Goal: Communication & Community: Answer question/provide support

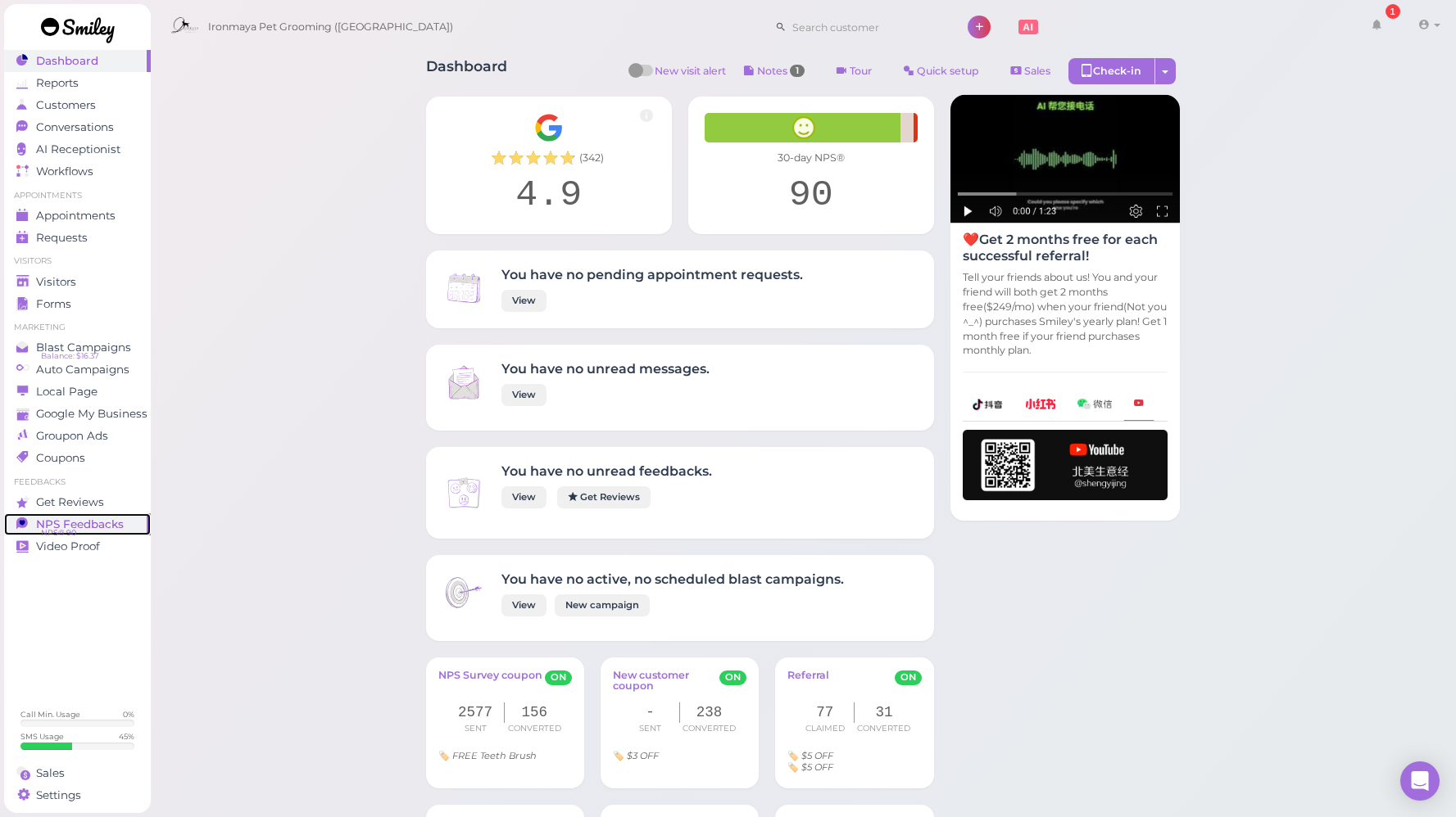
click at [74, 527] on span "NPS® 90" at bounding box center [59, 533] width 36 height 13
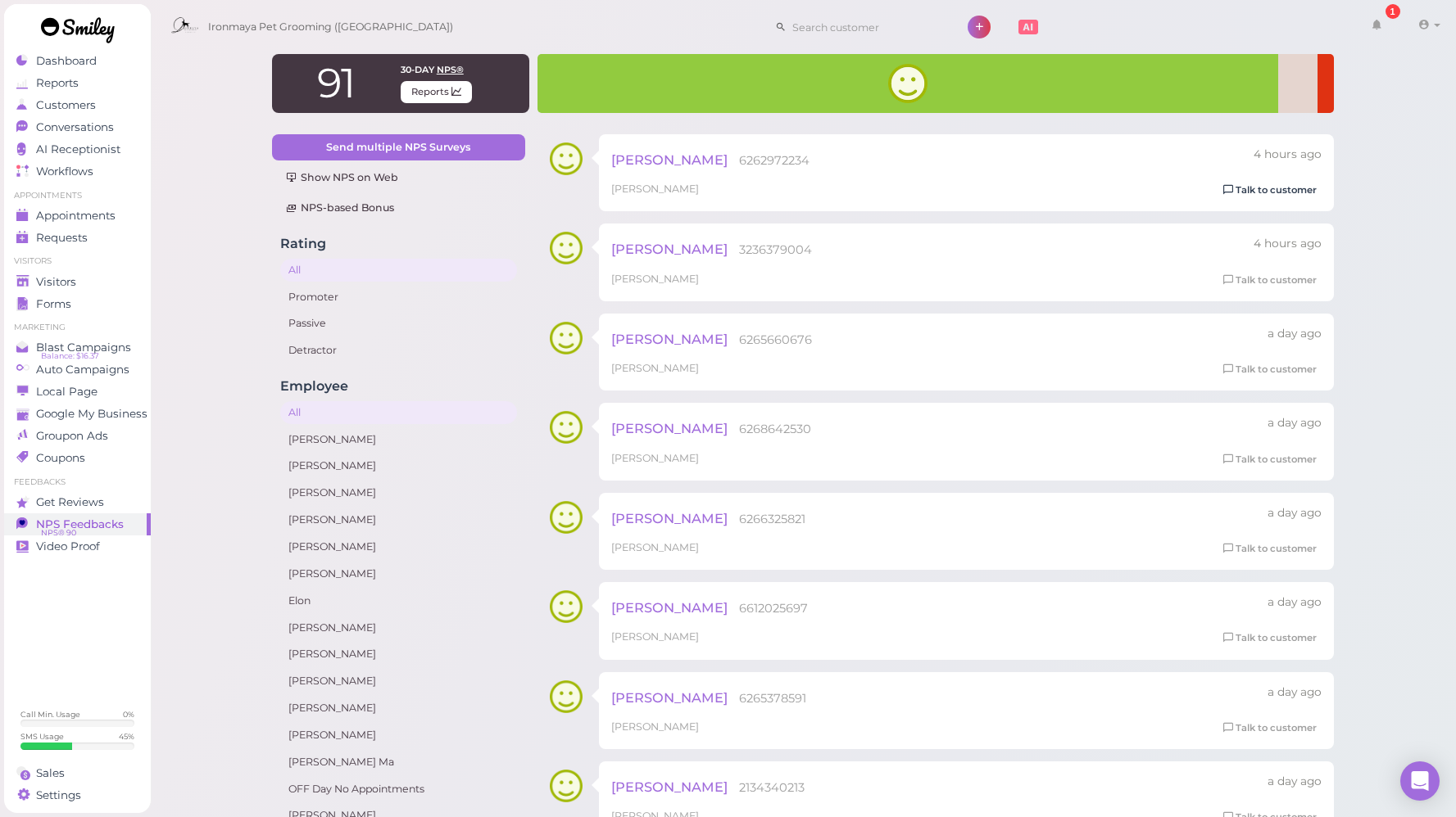
click at [1296, 186] on link "Talk to customer" at bounding box center [1270, 190] width 103 height 17
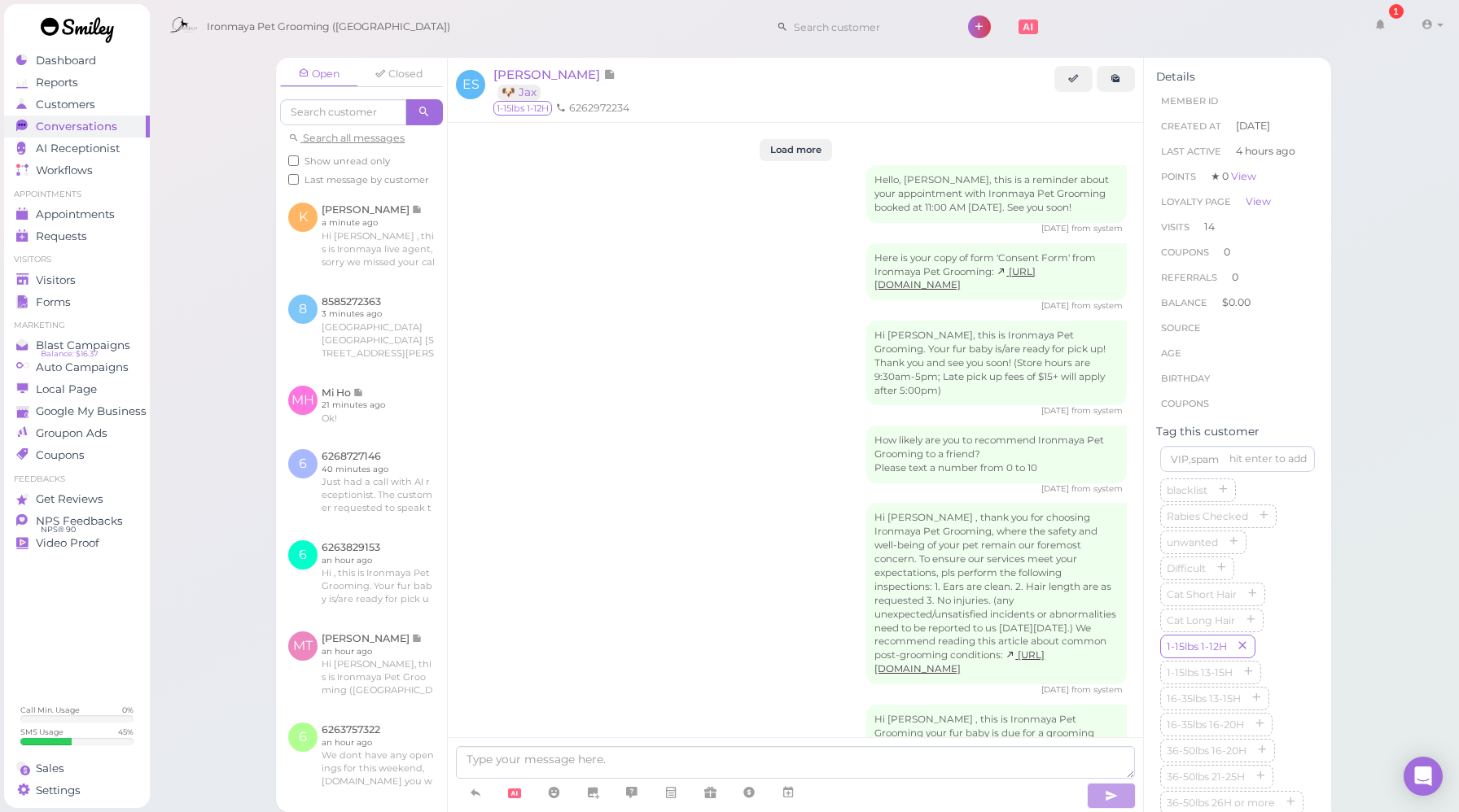
scroll to position [2299, 0]
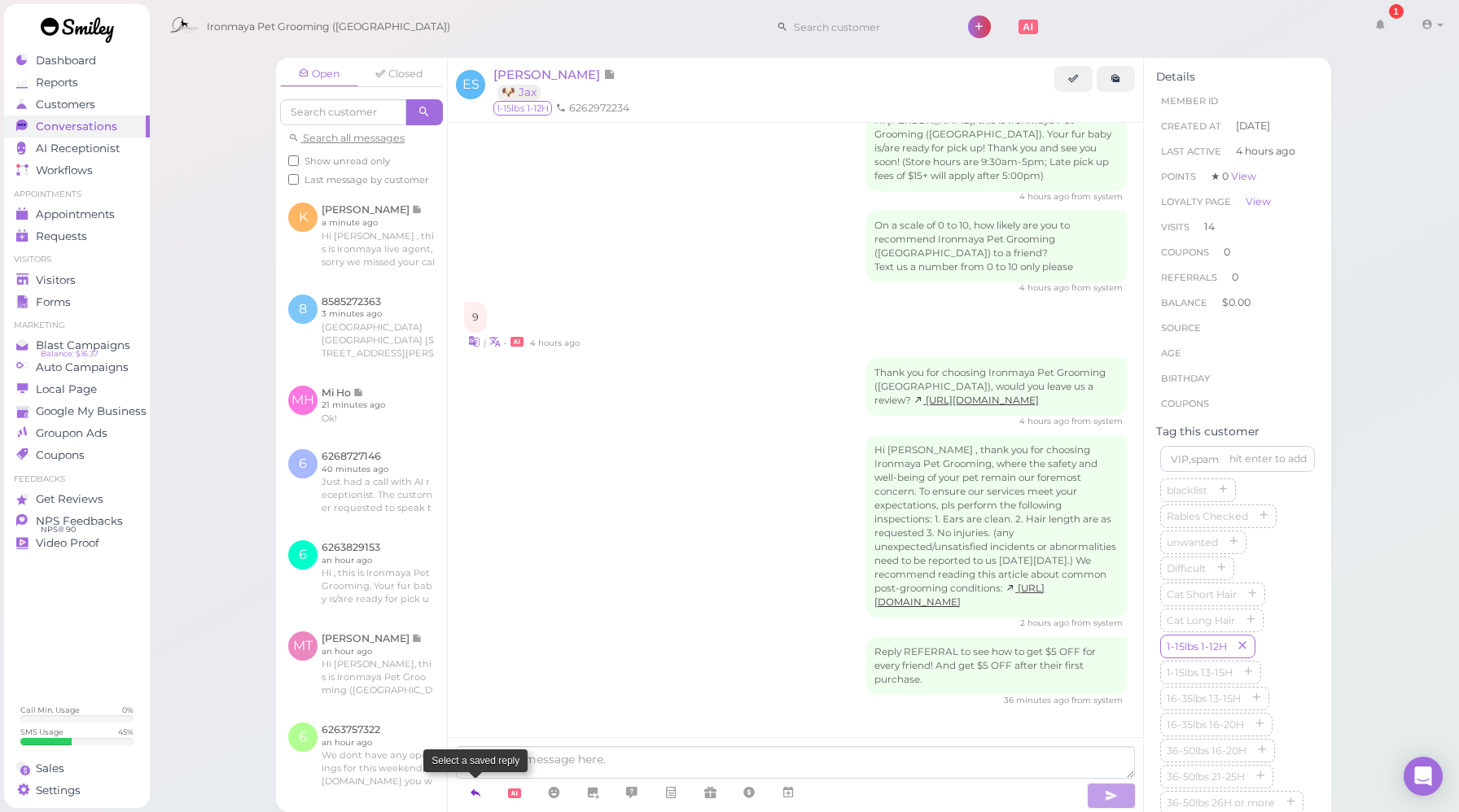
click at [475, 795] on icon at bounding box center [475, 792] width 13 height 16
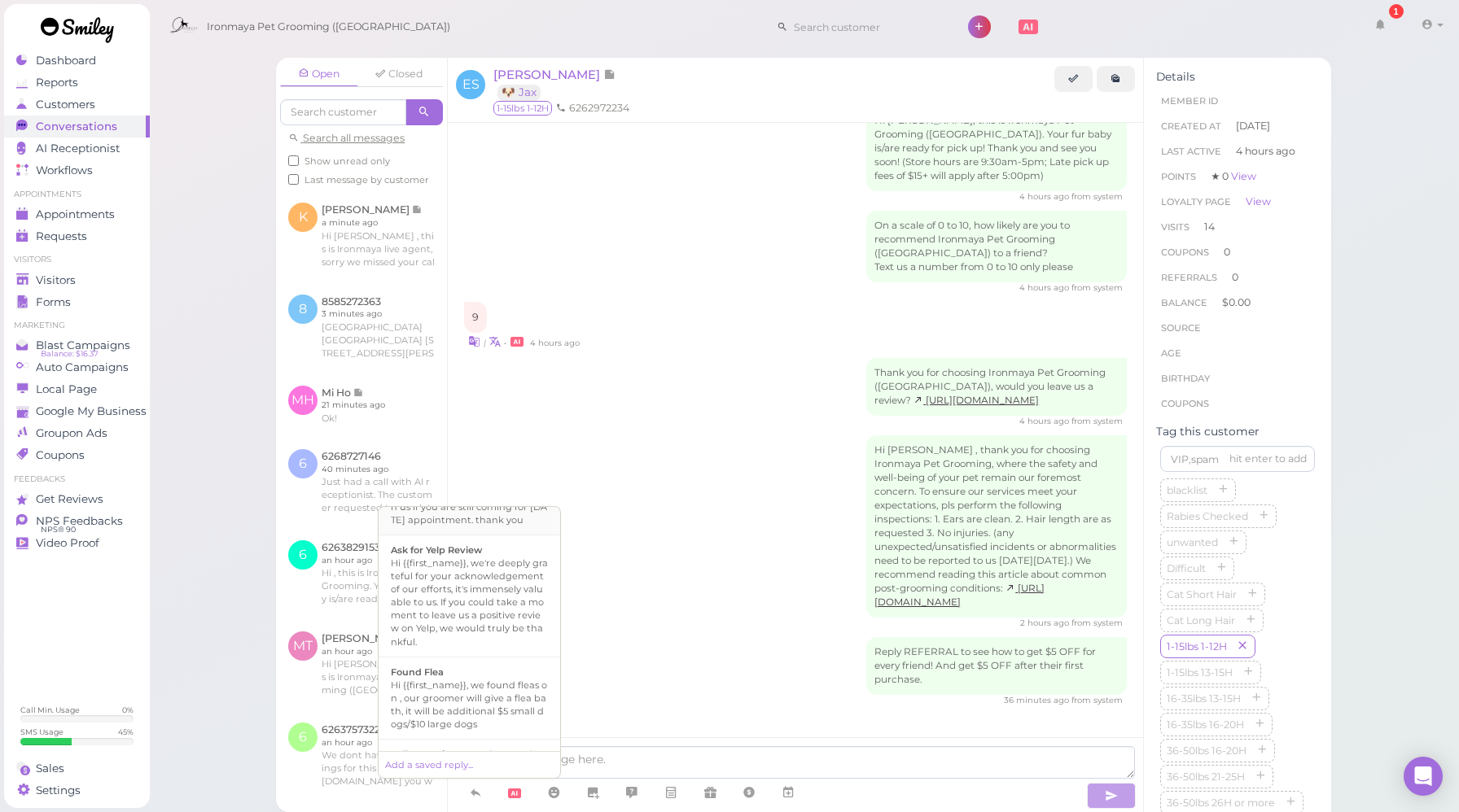
scroll to position [290, 0]
click at [505, 623] on div "Hi {{first_name}}, we're deeply grateful for your acknowledgement of our effort…" at bounding box center [469, 600] width 157 height 91
type textarea "Hi {{first_name}}, we're deeply grateful for your acknowledgement of our effort…"
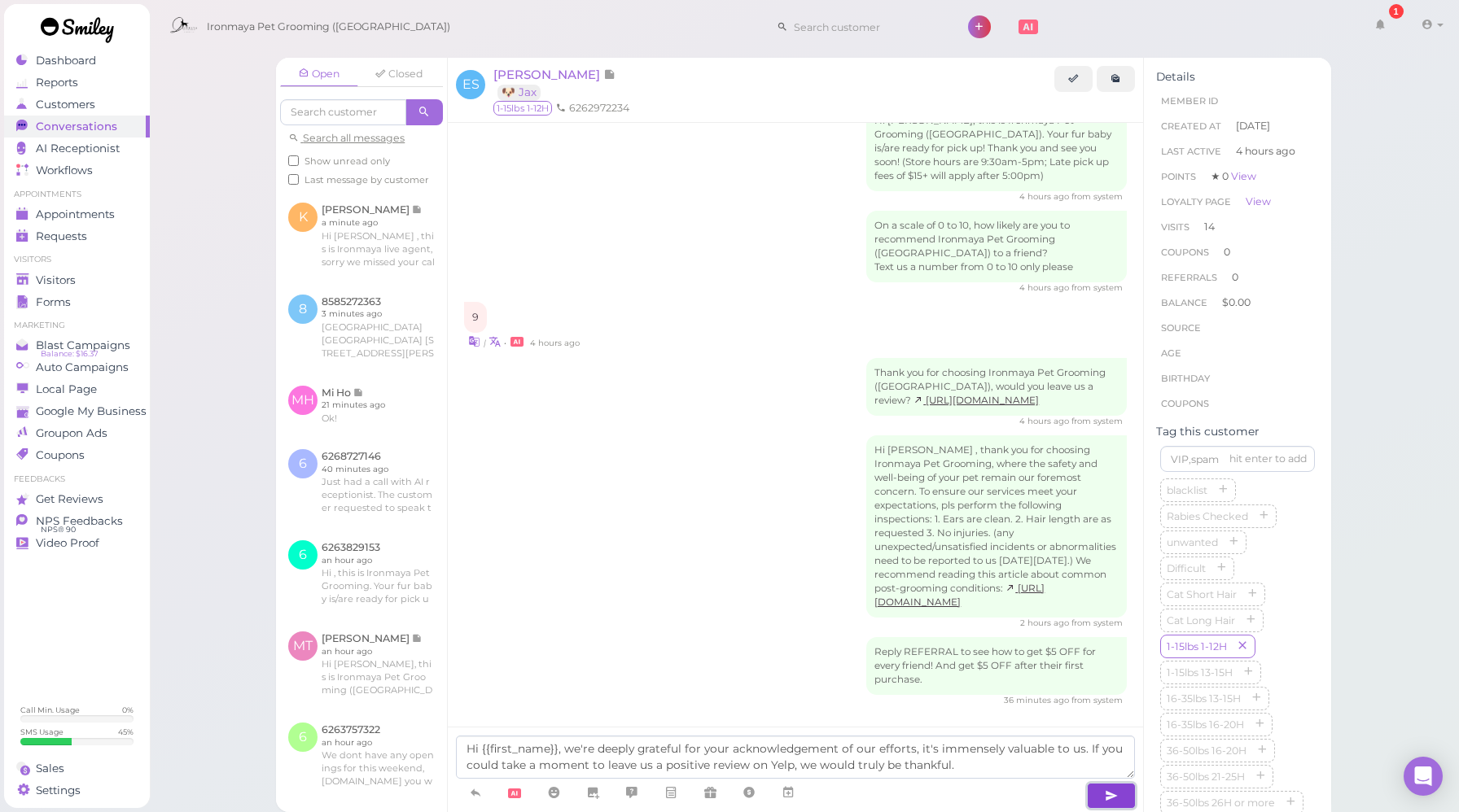
click at [1103, 792] on button "button" at bounding box center [1111, 796] width 48 height 26
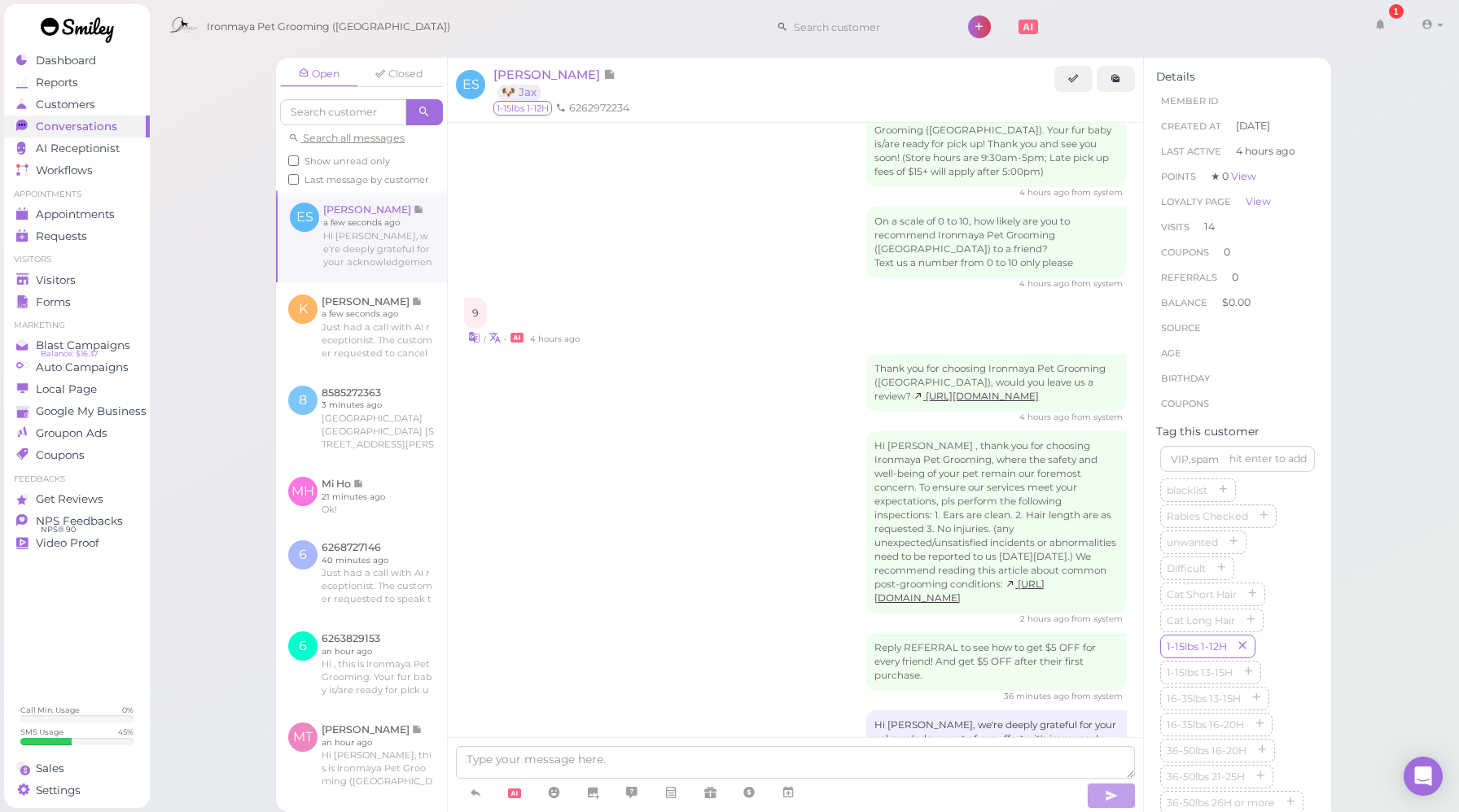
scroll to position [2393, 0]
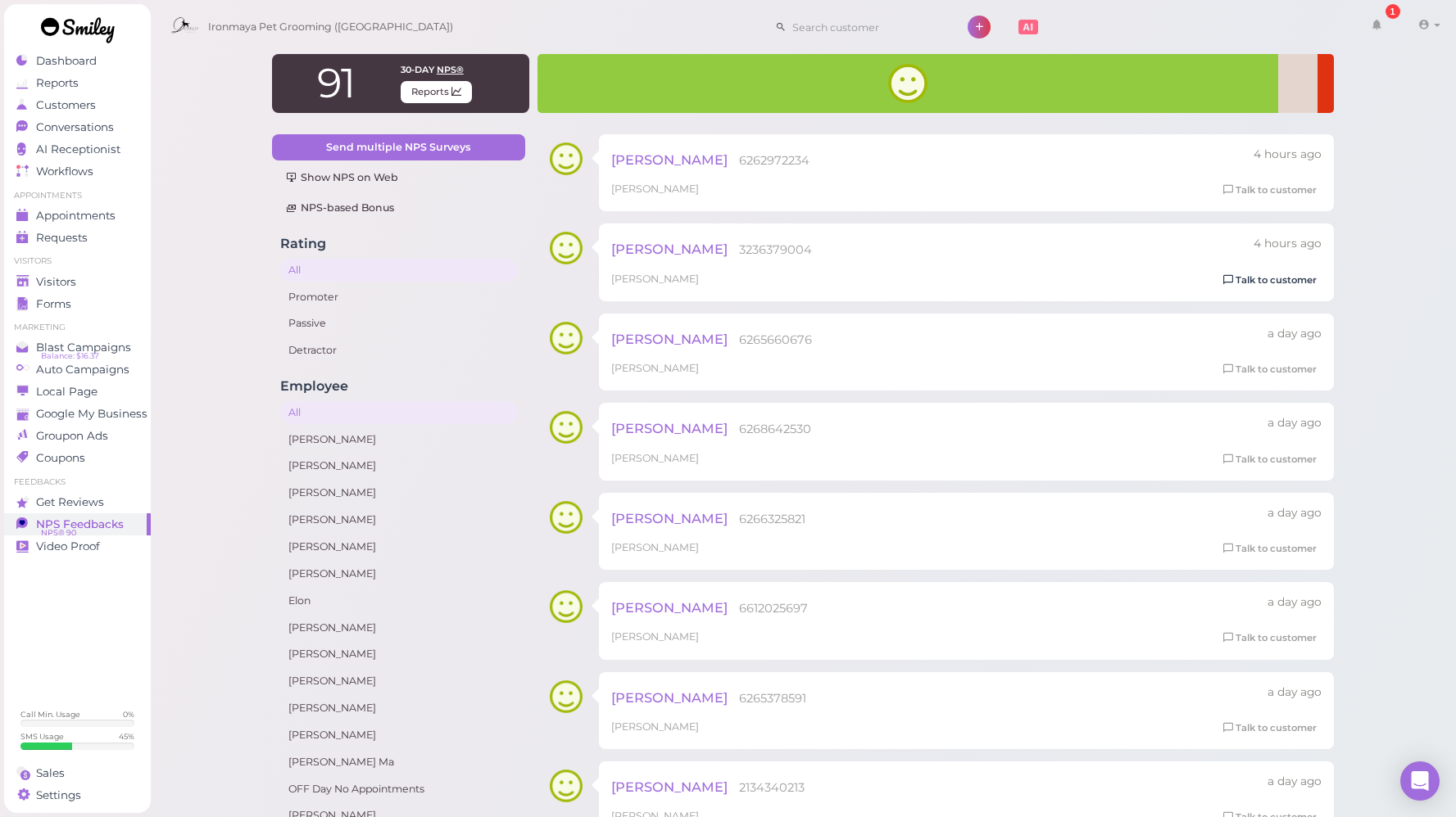
click at [1300, 284] on link "Talk to customer" at bounding box center [1270, 280] width 103 height 17
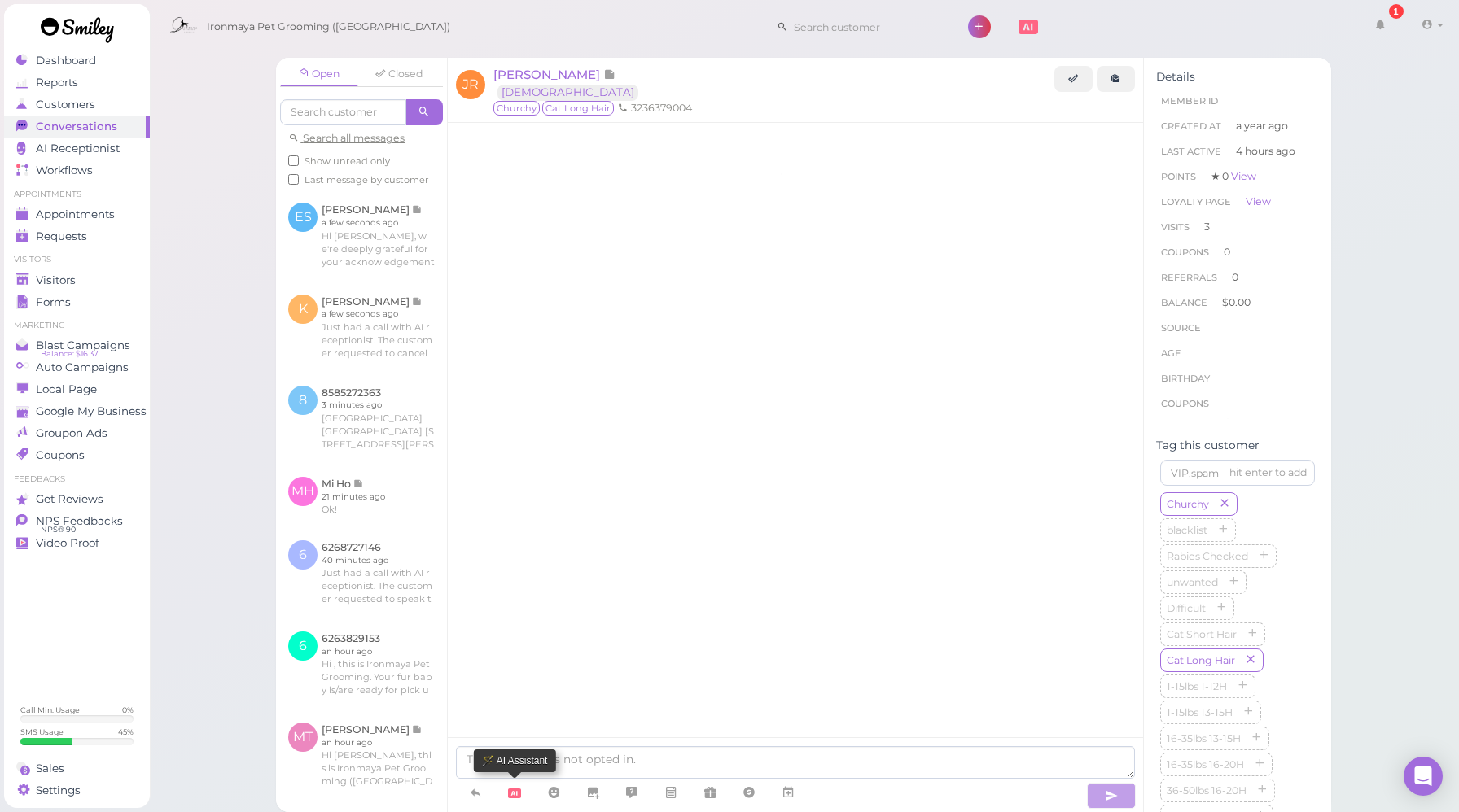
scroll to position [2084, 0]
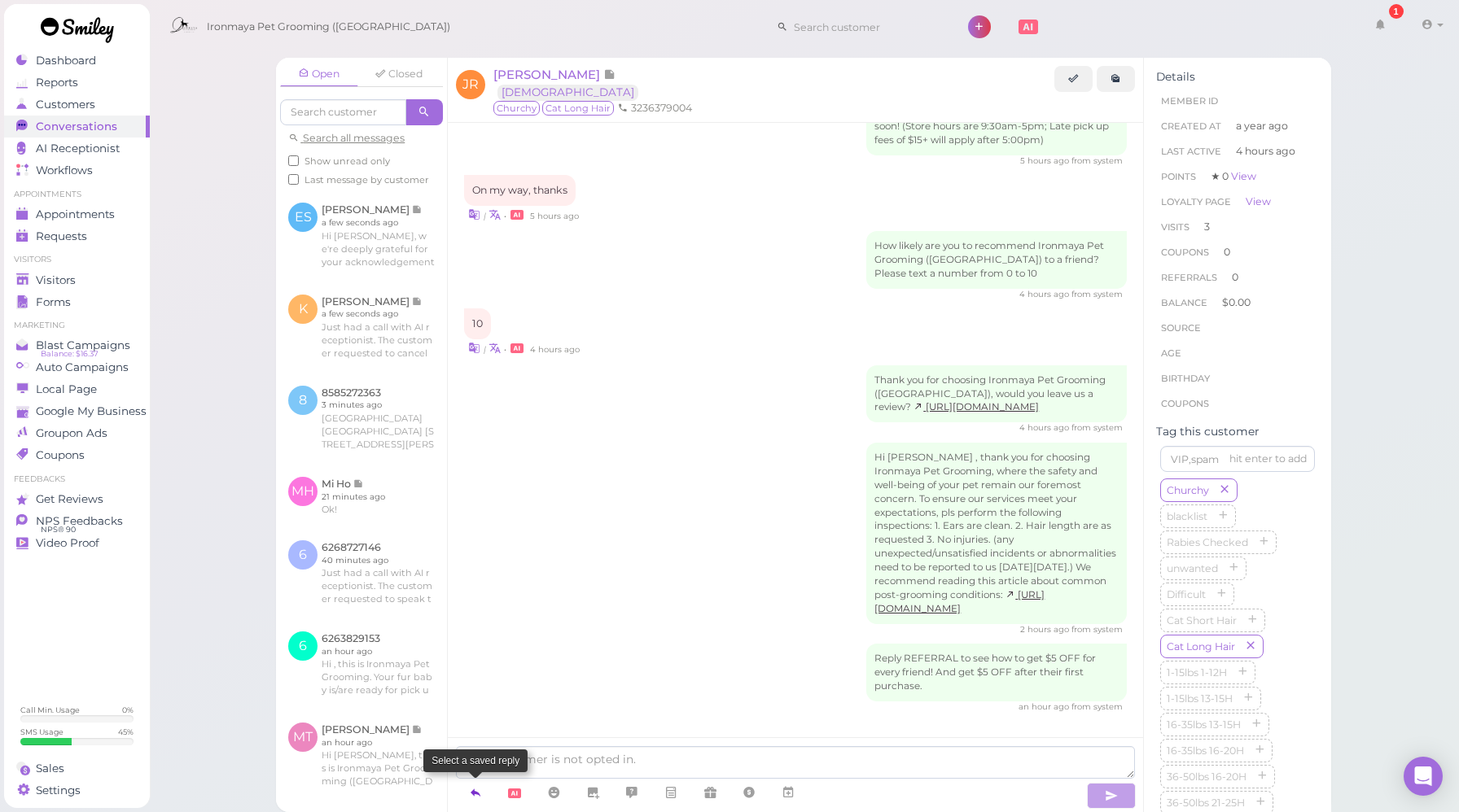
click at [479, 788] on icon at bounding box center [475, 792] width 13 height 16
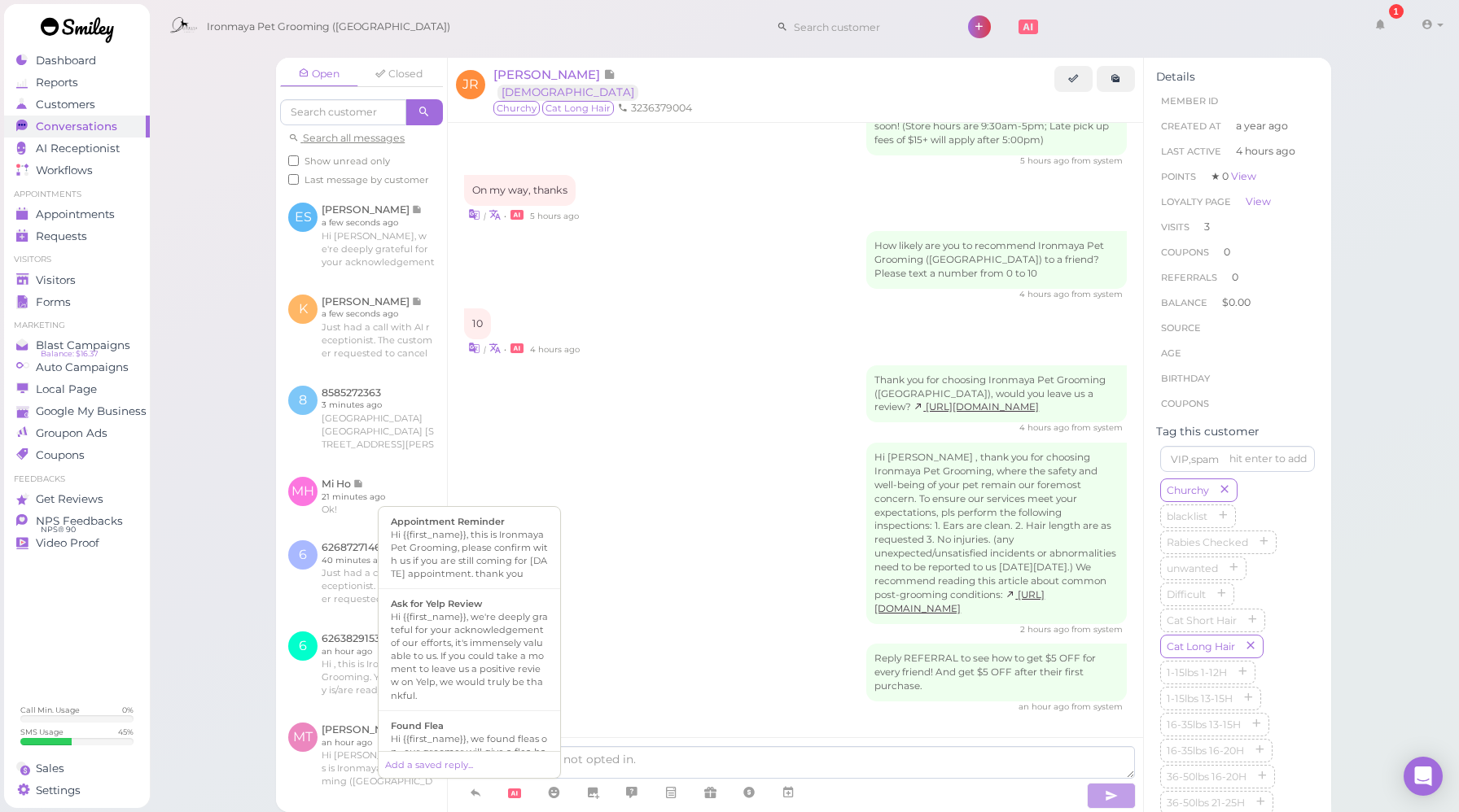
scroll to position [247, 0]
click at [468, 626] on div "Hi {{first_name}}, we're deeply grateful for your acknowledgement of our effort…" at bounding box center [469, 643] width 157 height 91
type textarea "Hi {{first_name}}, we're deeply grateful for your acknowledgement of our effort…"
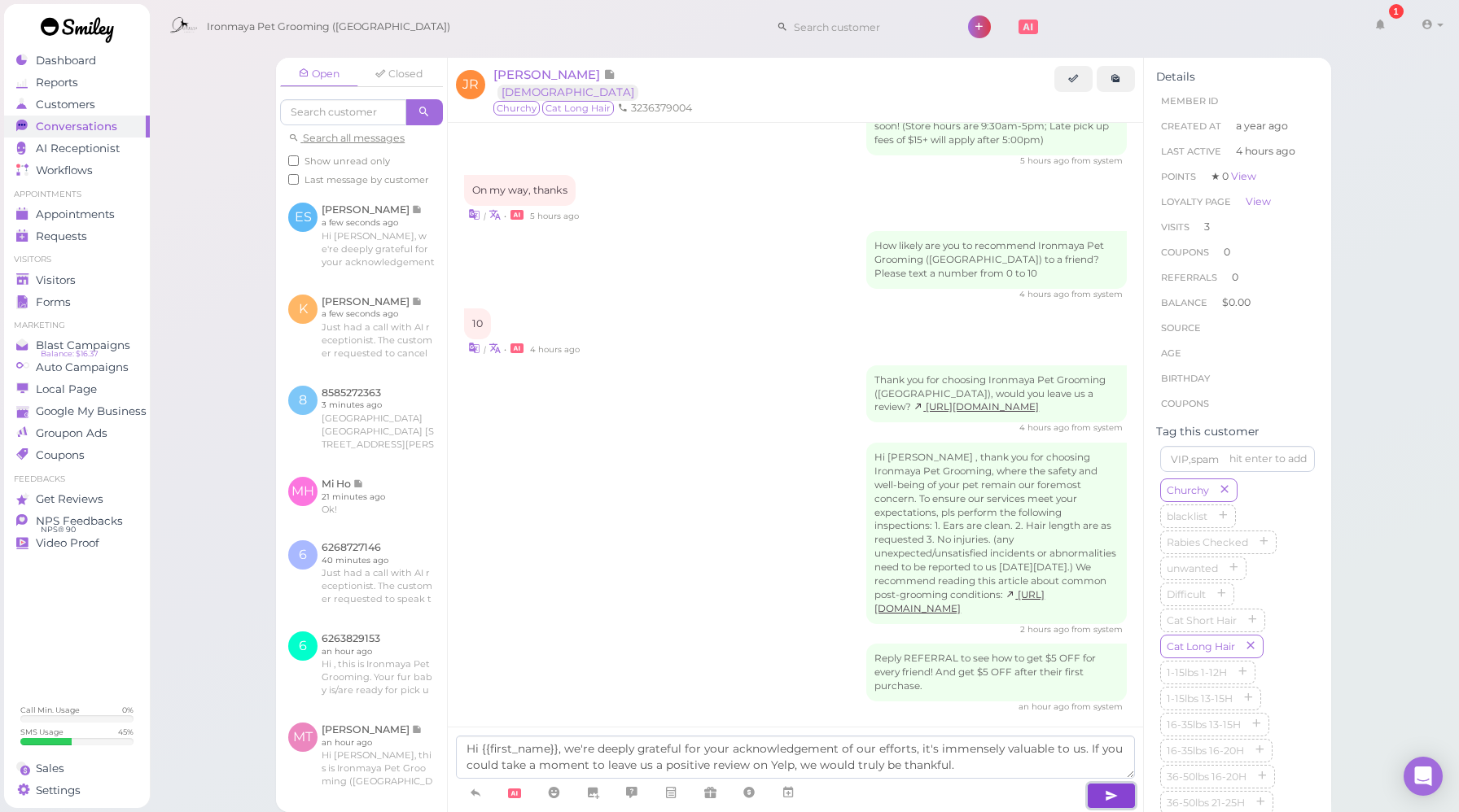
click at [1124, 795] on button "button" at bounding box center [1111, 796] width 48 height 26
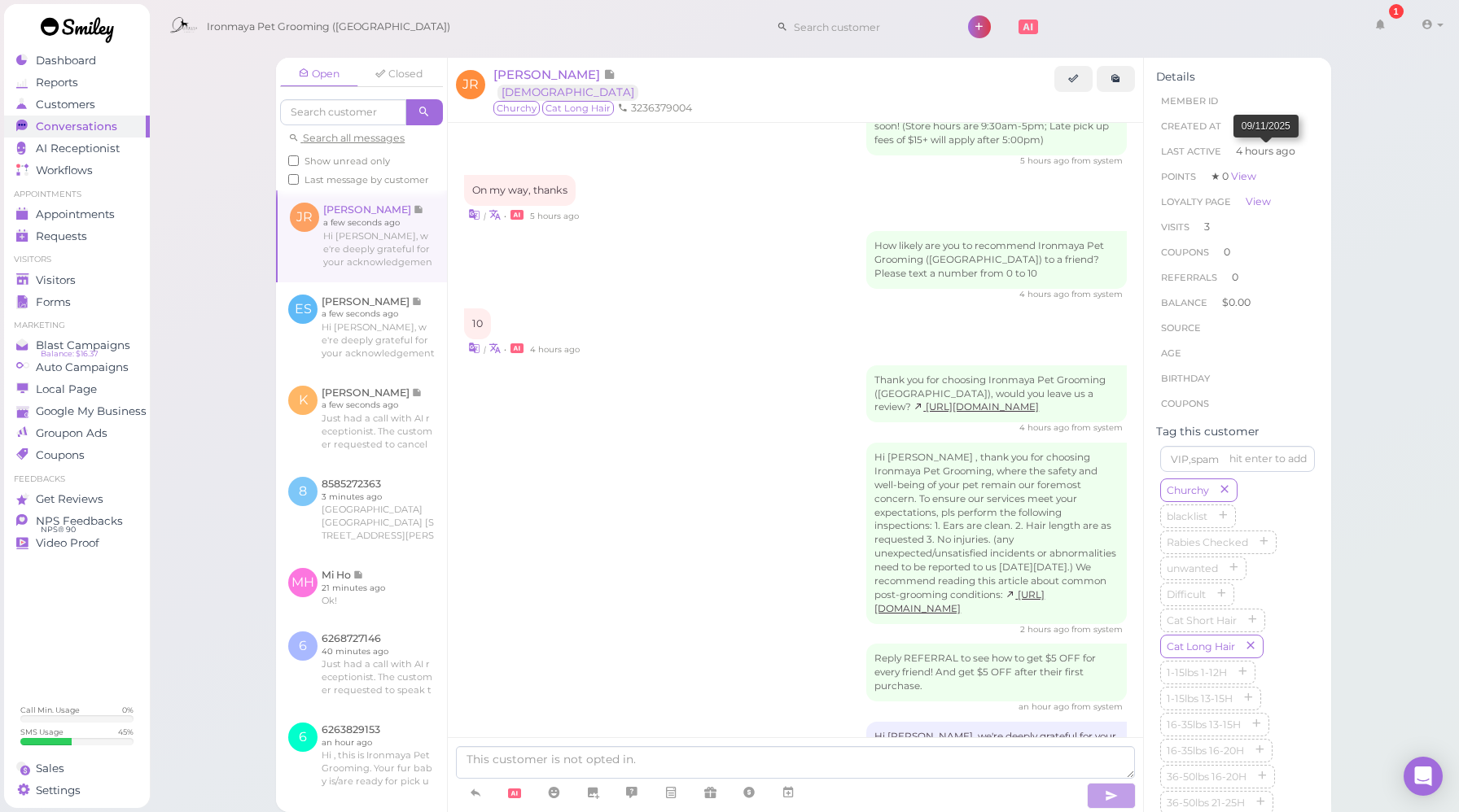
scroll to position [2176, 0]
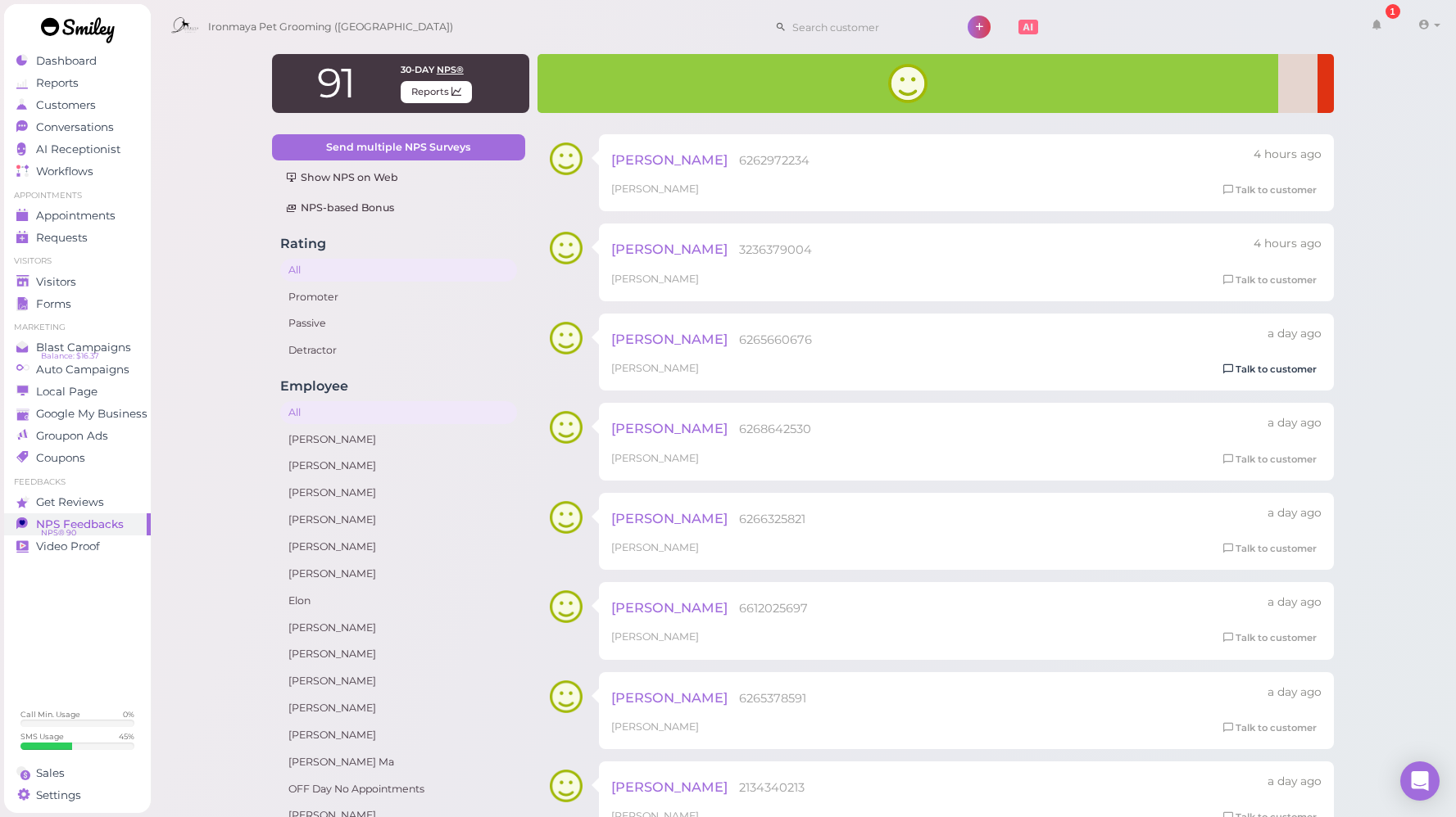
click at [1286, 368] on link "Talk to customer" at bounding box center [1270, 370] width 103 height 17
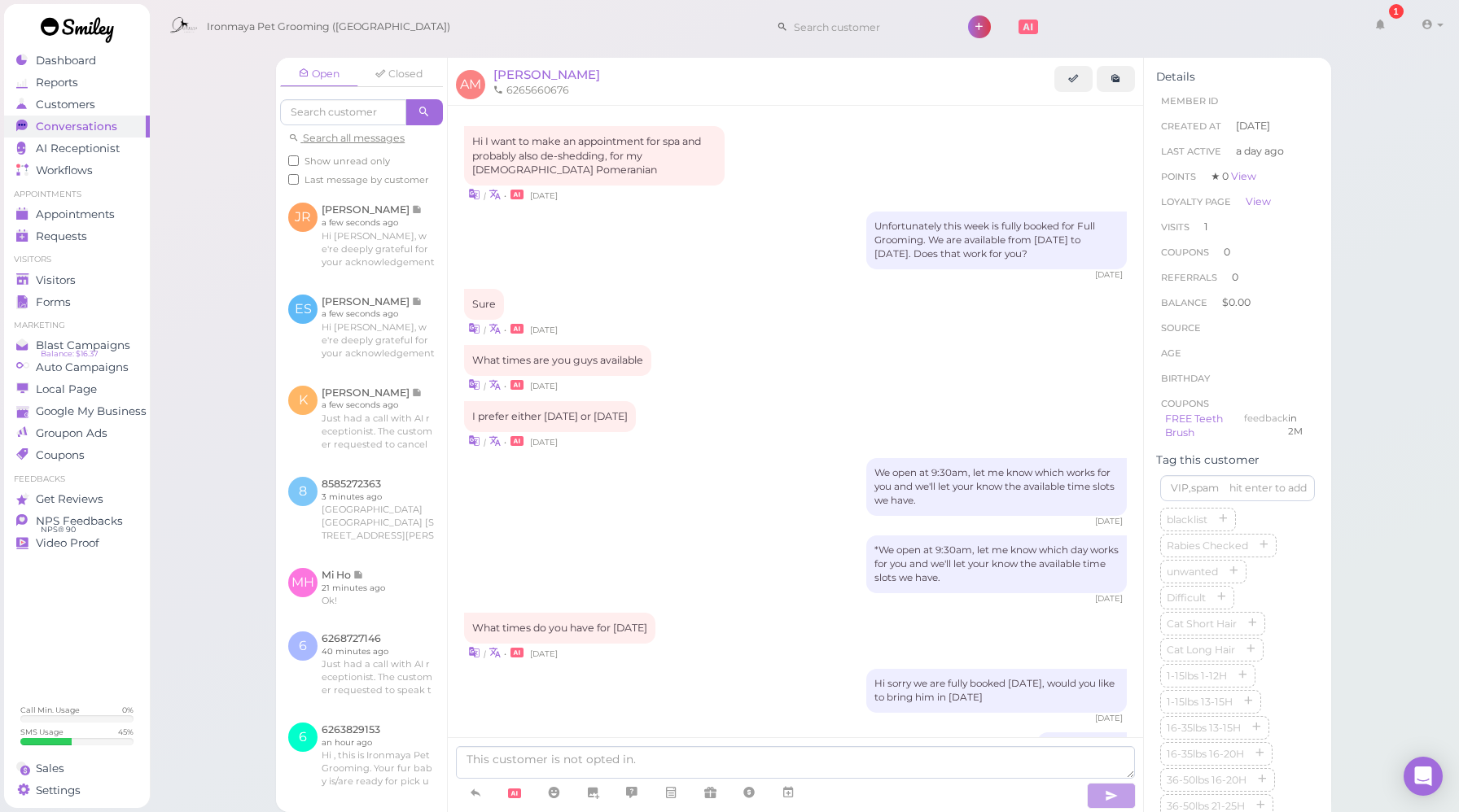
scroll to position [1702, 0]
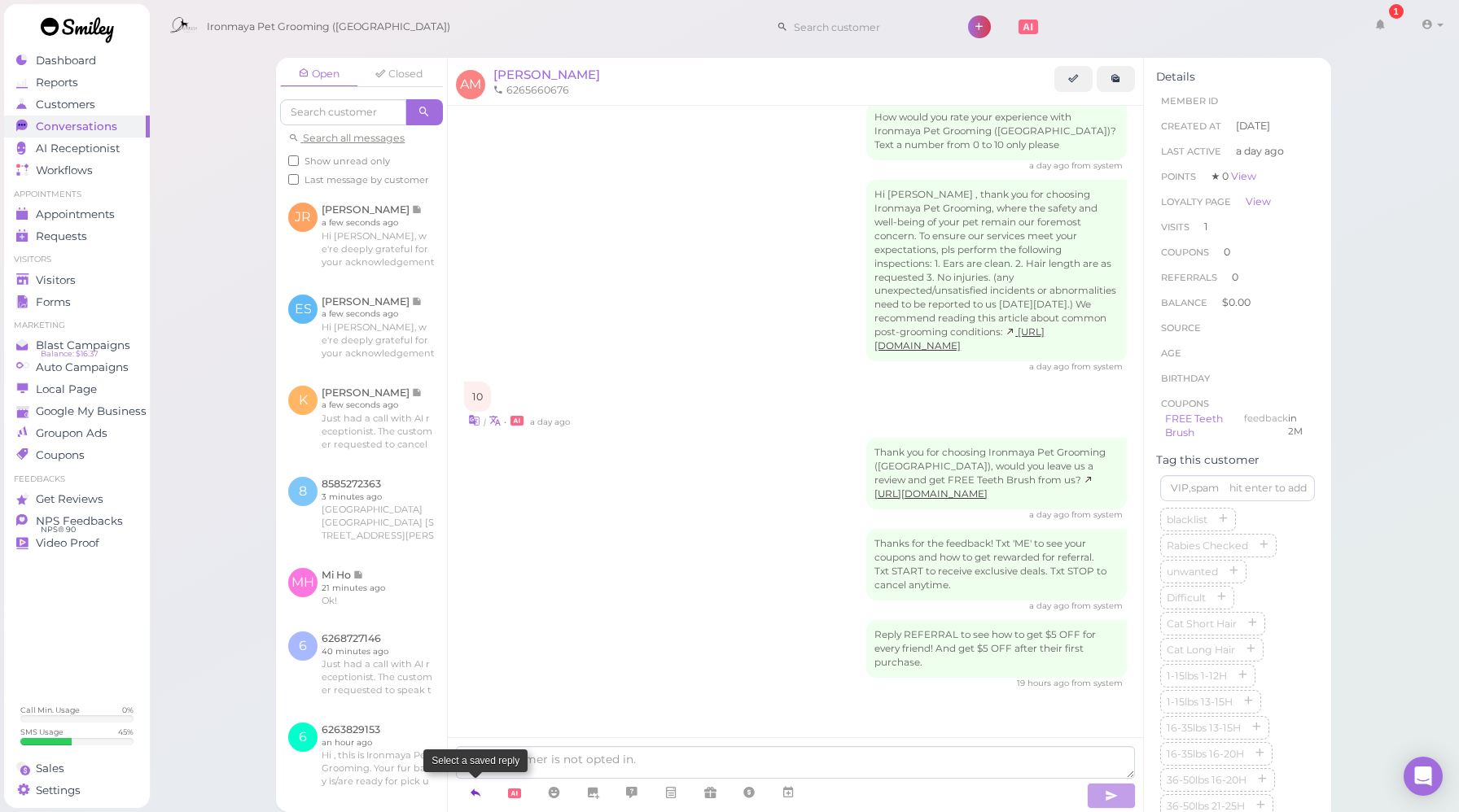
click at [478, 790] on icon at bounding box center [475, 792] width 13 height 16
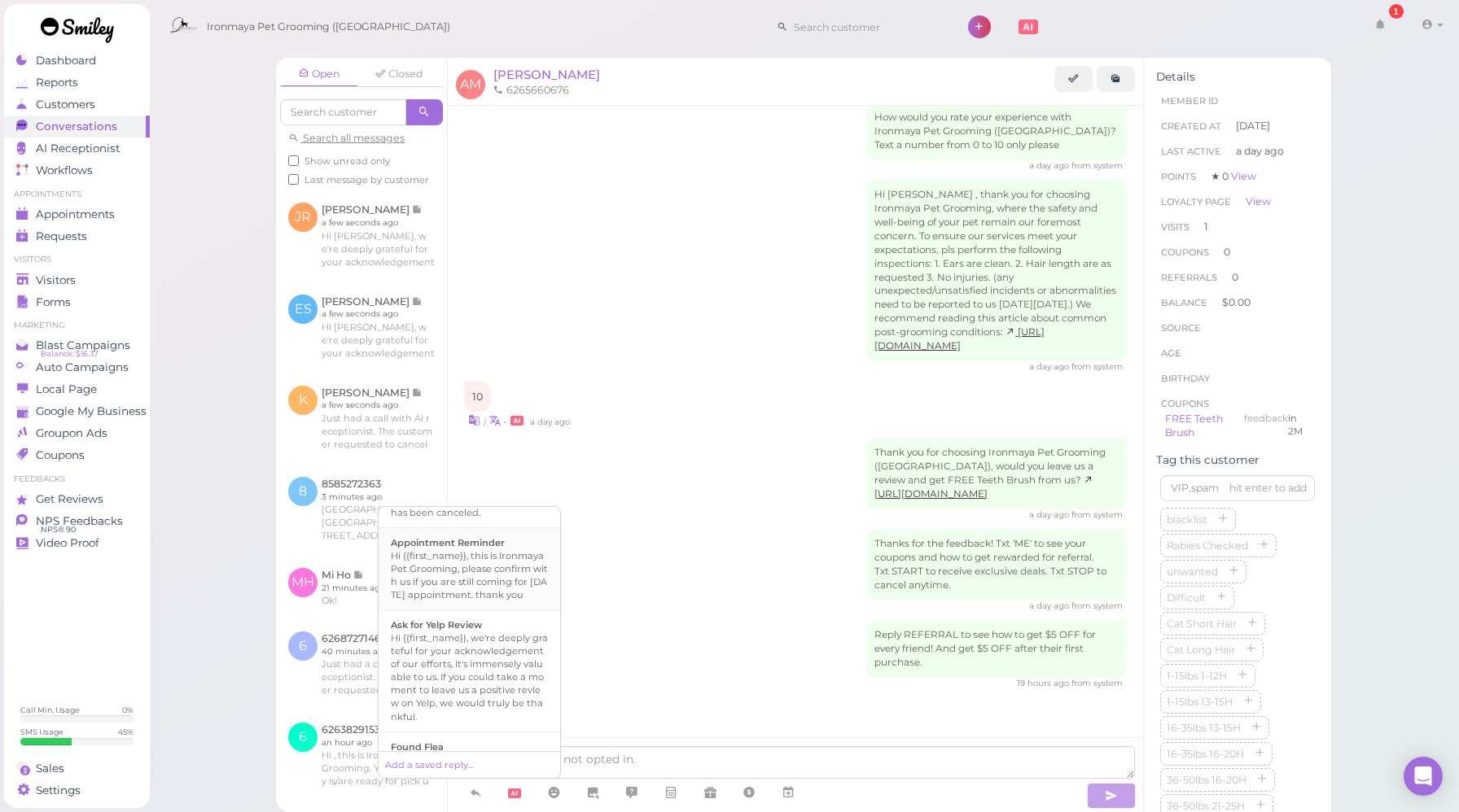
scroll to position [224, 0]
click at [485, 651] on div "Hi {{first_name}}, we're deeply grateful for your acknowledgement of our effort…" at bounding box center [469, 667] width 157 height 91
type textarea "Hi {{first_name}}, we're deeply grateful for your acknowledgement of our effort…"
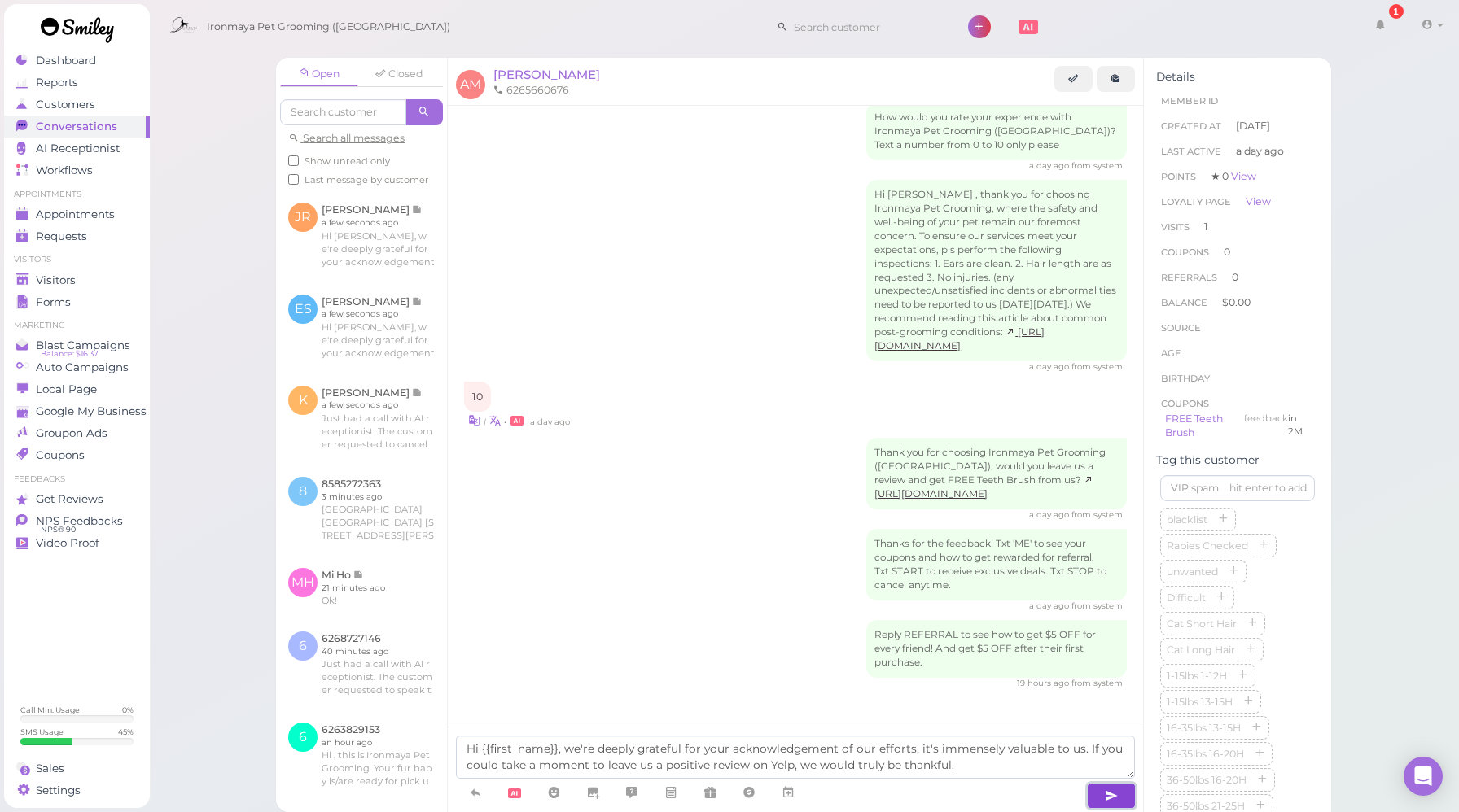
click at [1103, 797] on button "button" at bounding box center [1111, 796] width 48 height 26
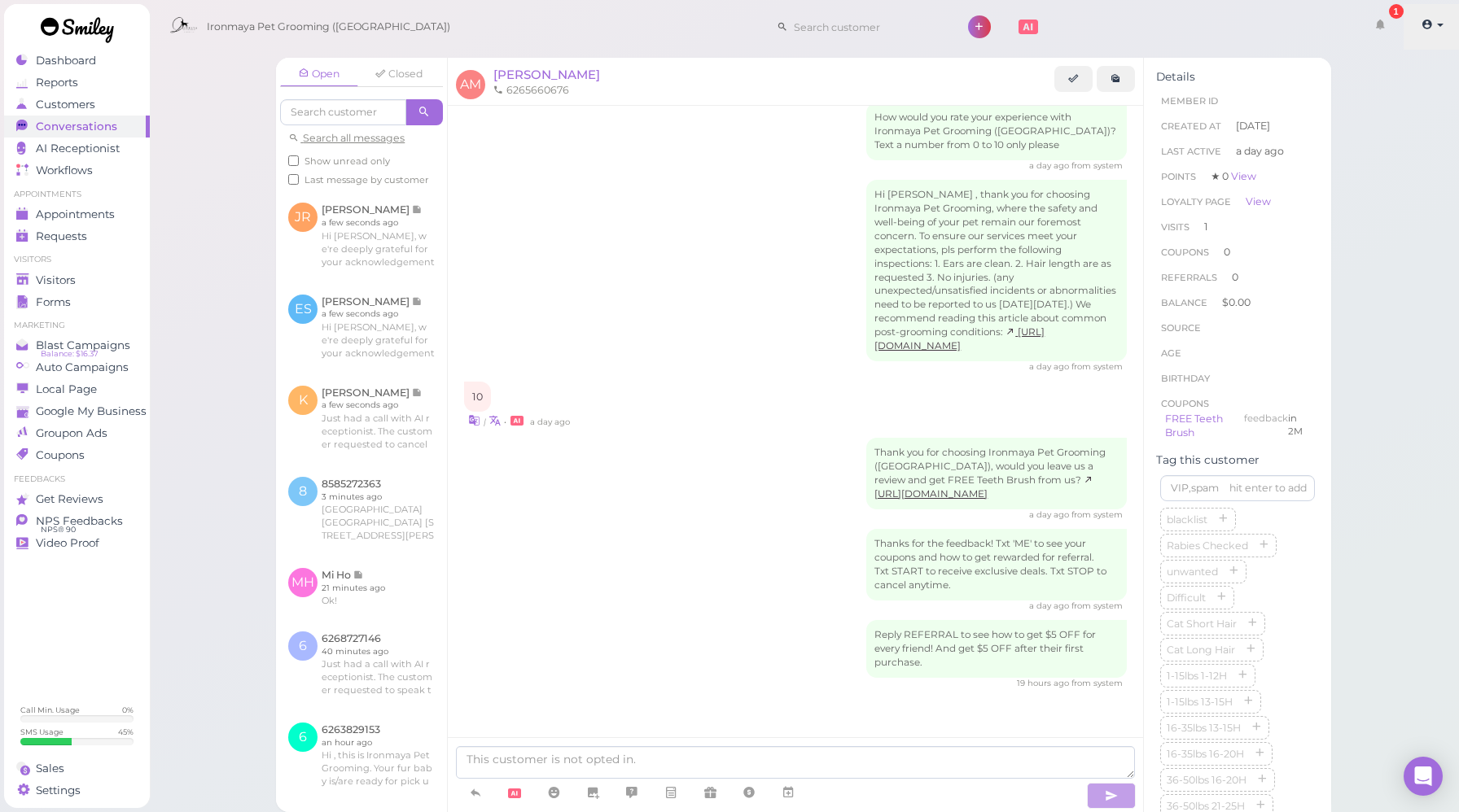
click at [1434, 29] on span at bounding box center [1428, 24] width 14 height 12
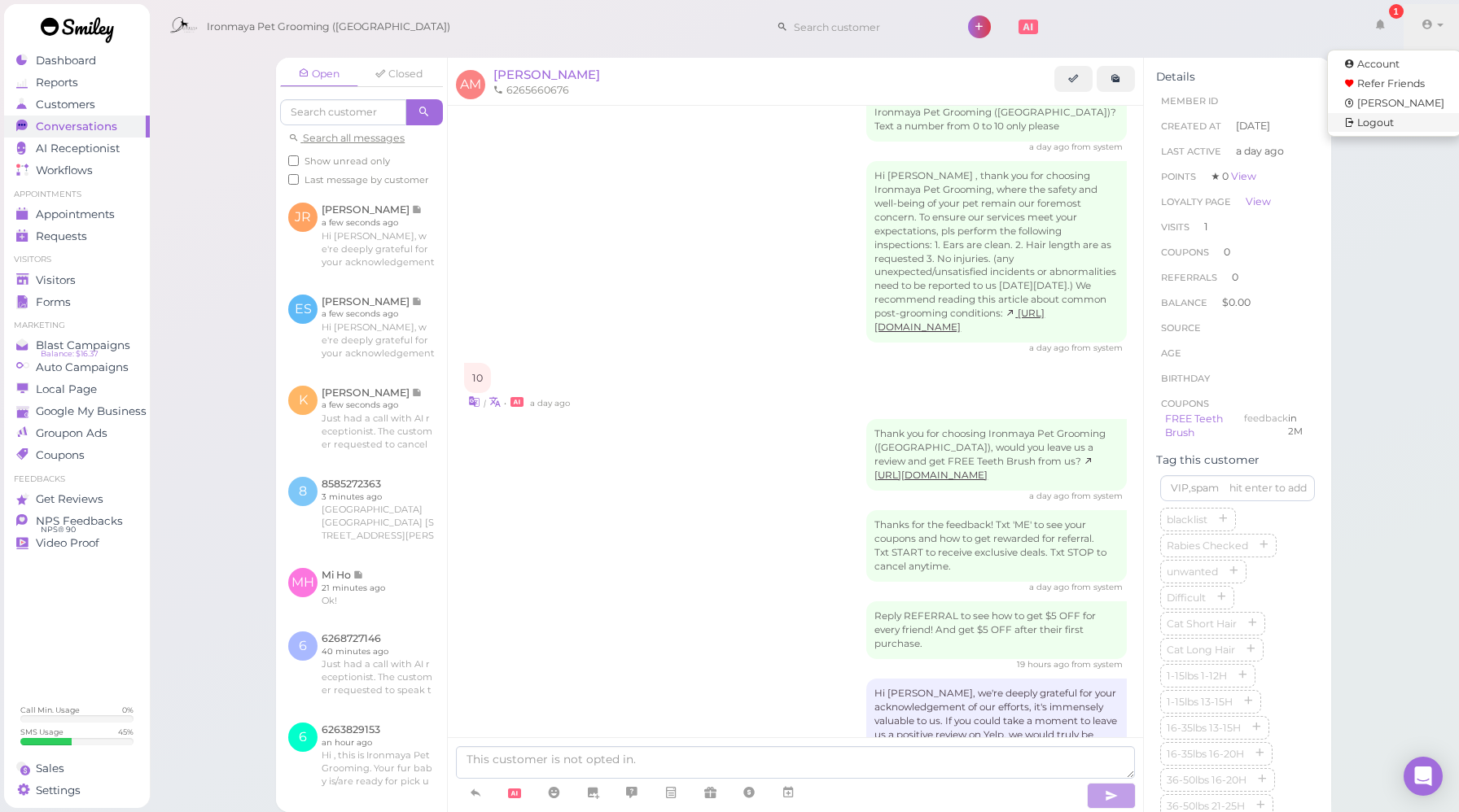
scroll to position [1796, 0]
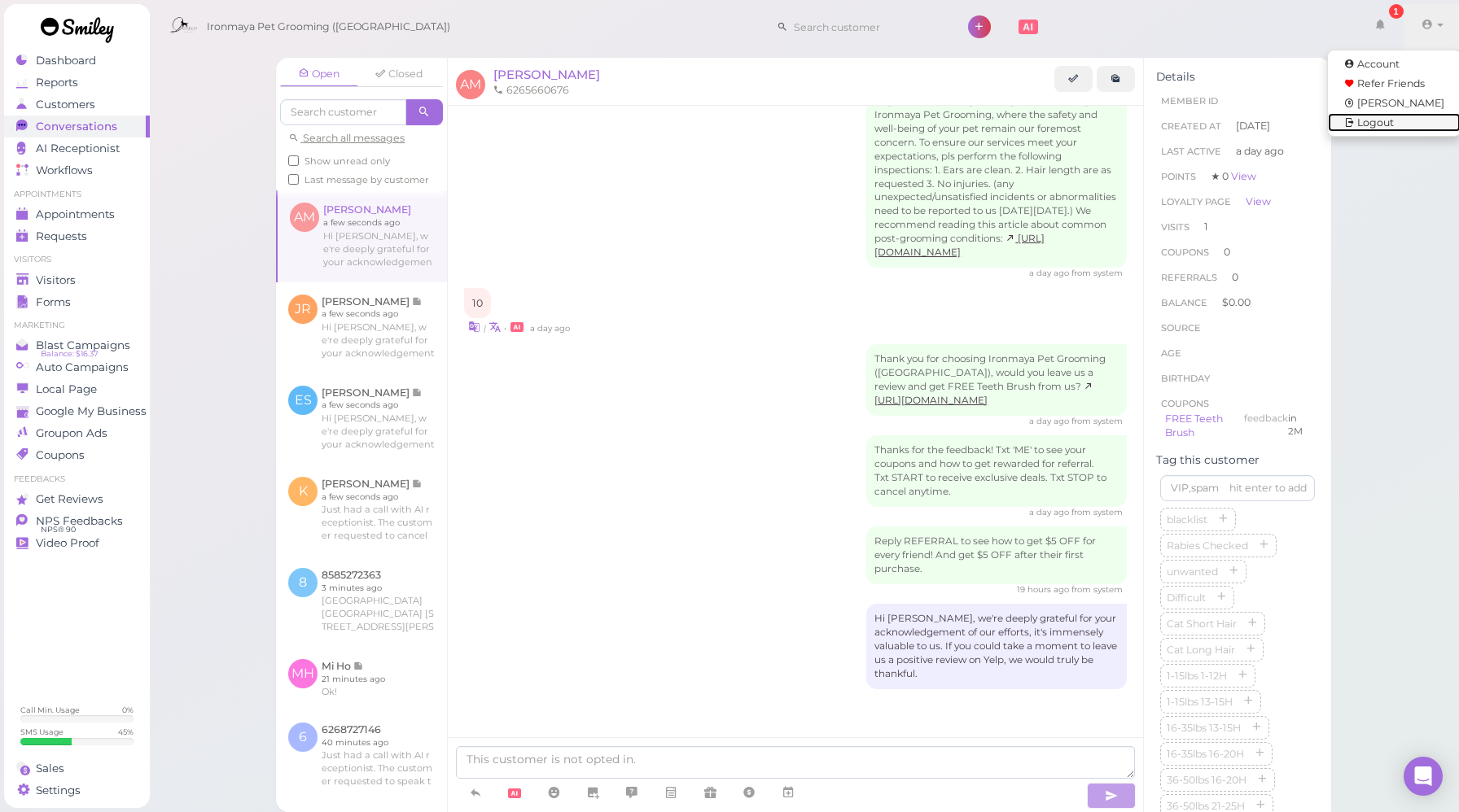
click at [1369, 131] on link "Logout" at bounding box center [1394, 123] width 133 height 20
